Goal: Task Accomplishment & Management: Manage account settings

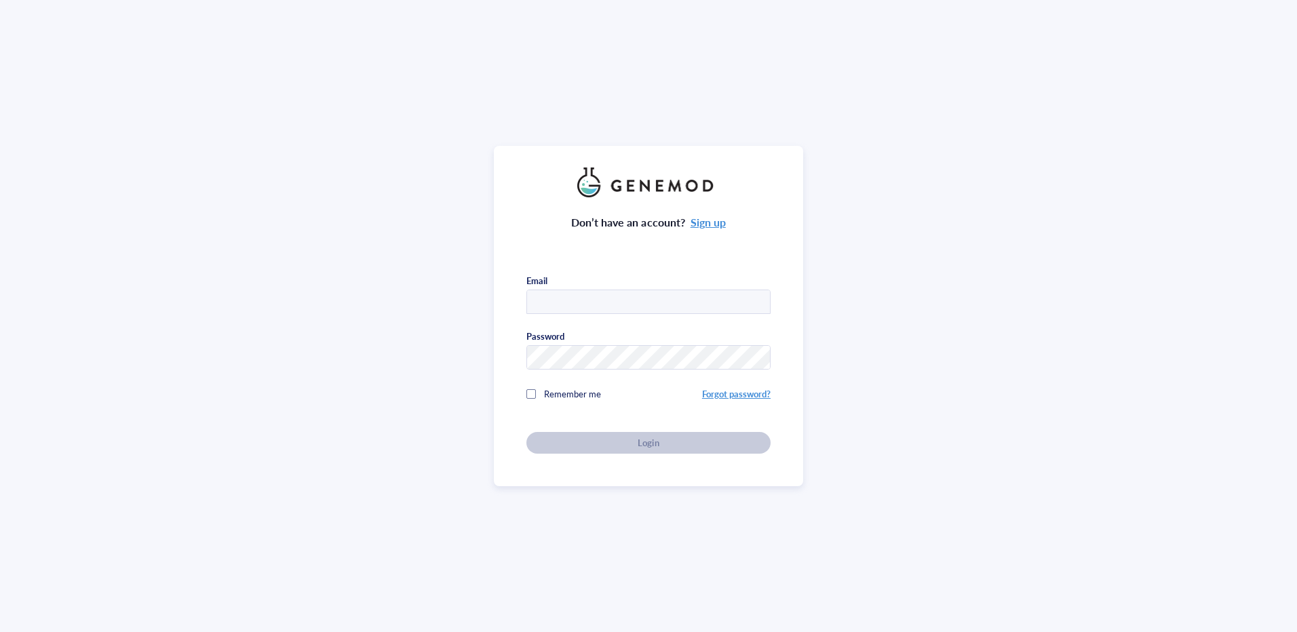
type input "Hsueh"
click at [663, 444] on div "Don’t have an account? Sign up Email Hsueh Password Remember me Forgot password…" at bounding box center [648, 325] width 244 height 256
click at [619, 437] on div "Login" at bounding box center [648, 443] width 201 height 12
